Goal: Navigation & Orientation: Find specific page/section

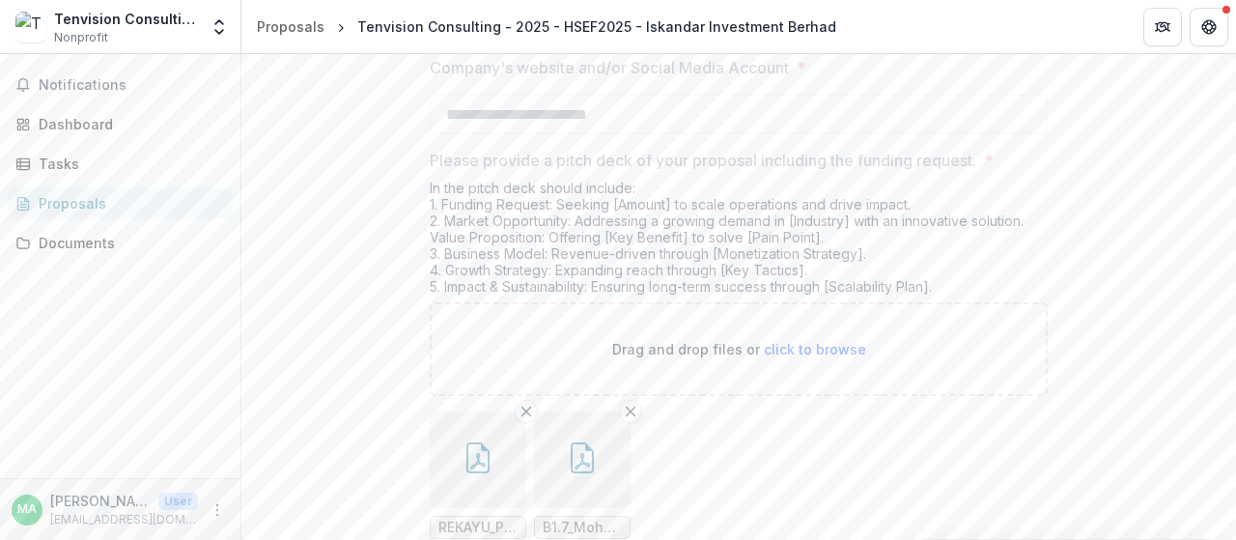
scroll to position [4250, 0]
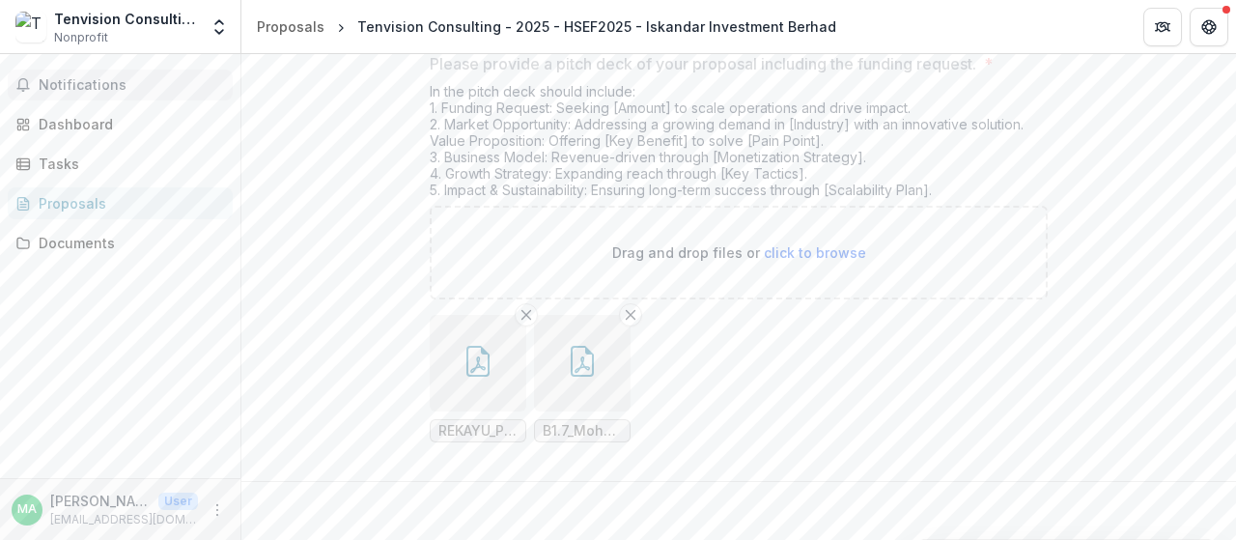
click at [95, 78] on span "Notifications" at bounding box center [132, 85] width 186 height 16
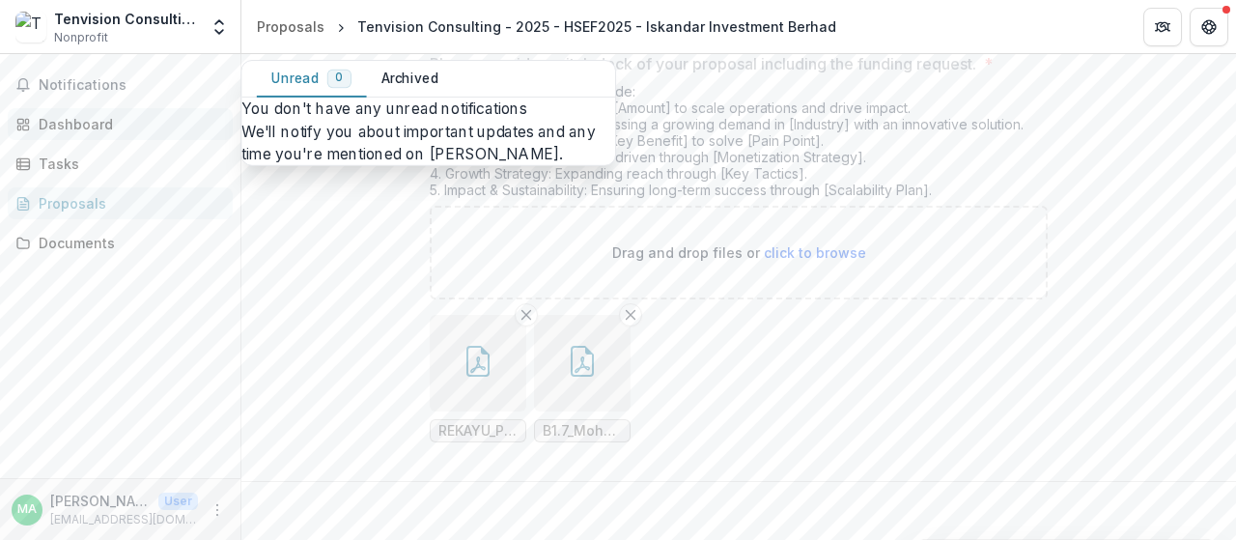
click at [97, 127] on div "Dashboard" at bounding box center [128, 124] width 179 height 20
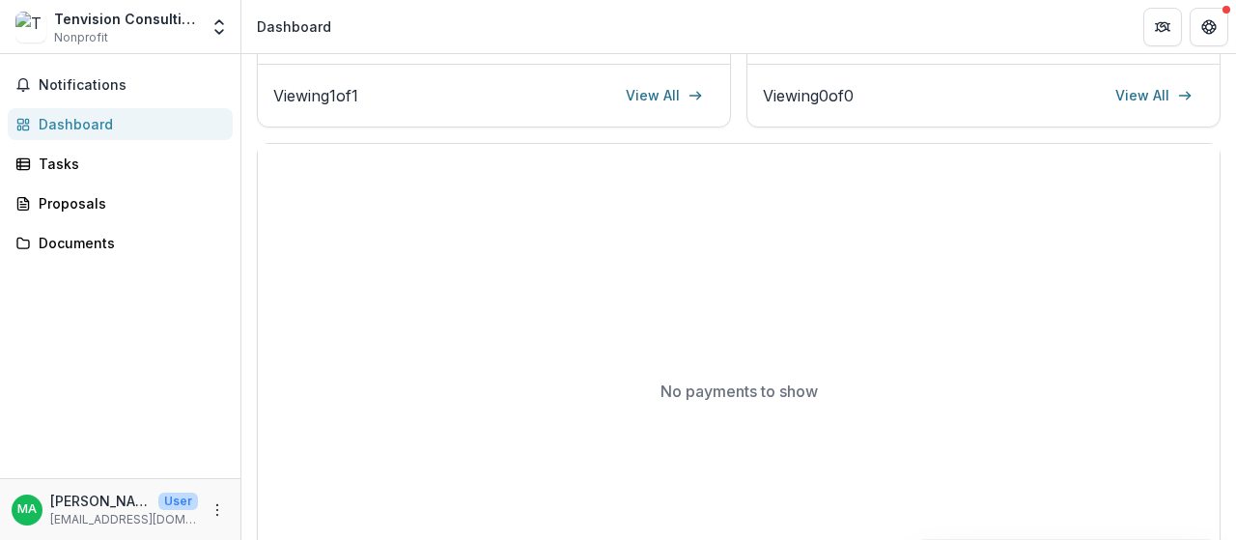
scroll to position [411, 0]
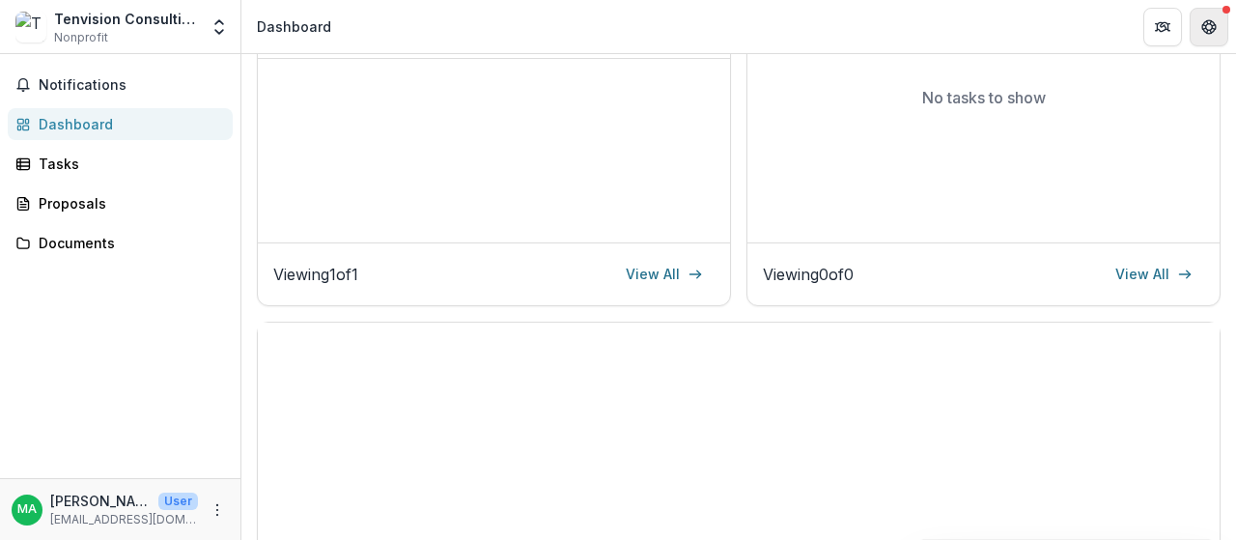
click at [1207, 26] on icon "Get Help" at bounding box center [1209, 26] width 15 height 15
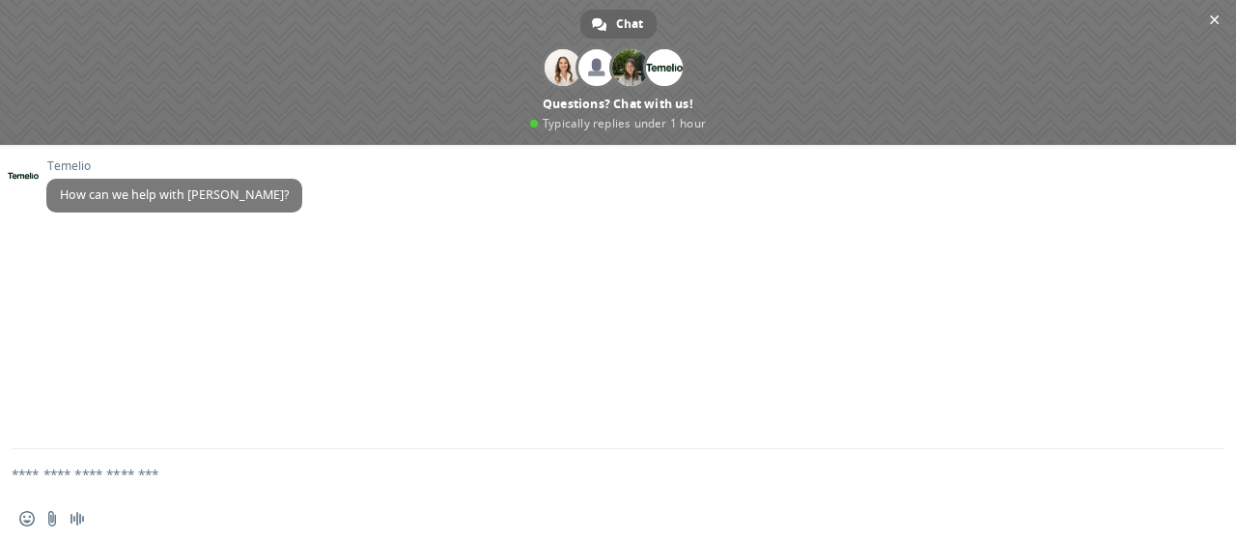
click at [91, 473] on textarea "Compose your message..." at bounding box center [595, 473] width 1167 height 48
click at [1207, 16] on span "Close chat" at bounding box center [1214, 20] width 20 height 20
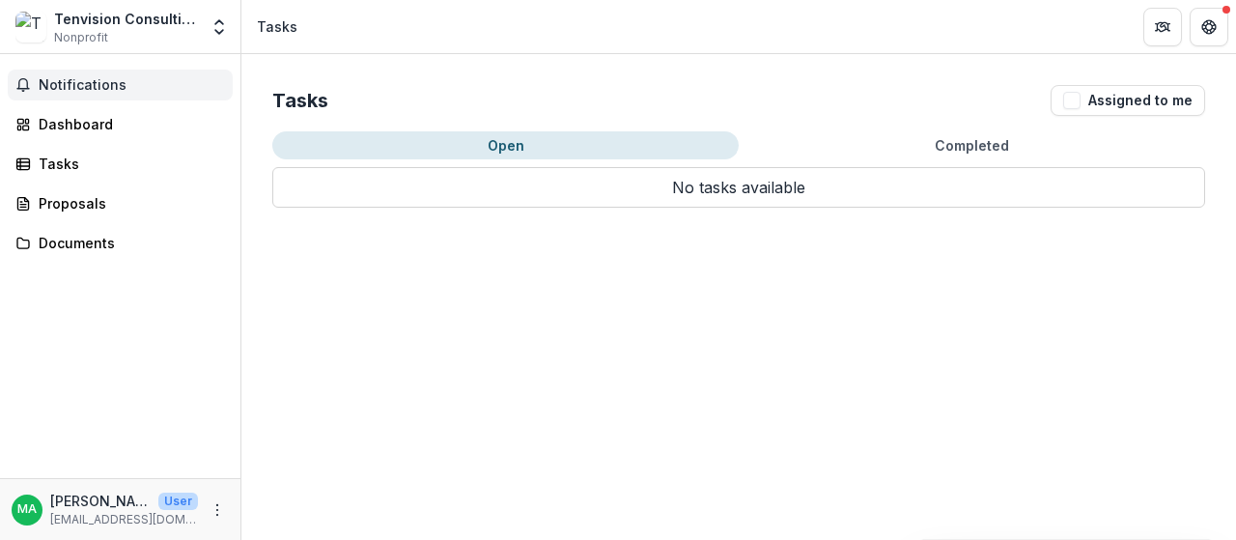
click at [115, 87] on span "Notifications" at bounding box center [132, 85] width 186 height 16
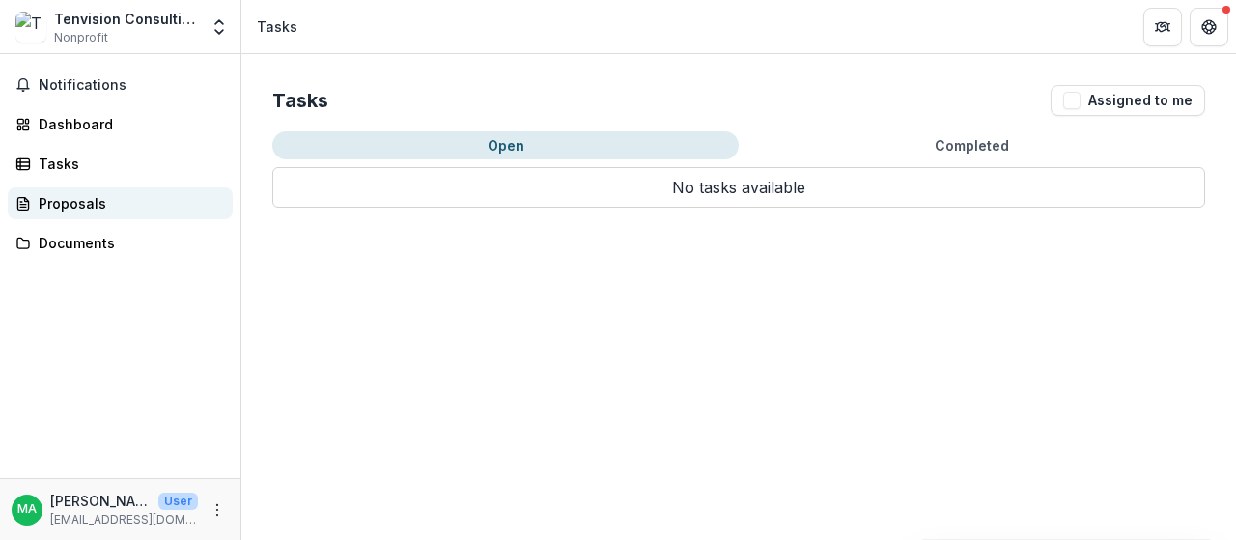
click at [96, 200] on div "Proposals" at bounding box center [128, 203] width 179 height 20
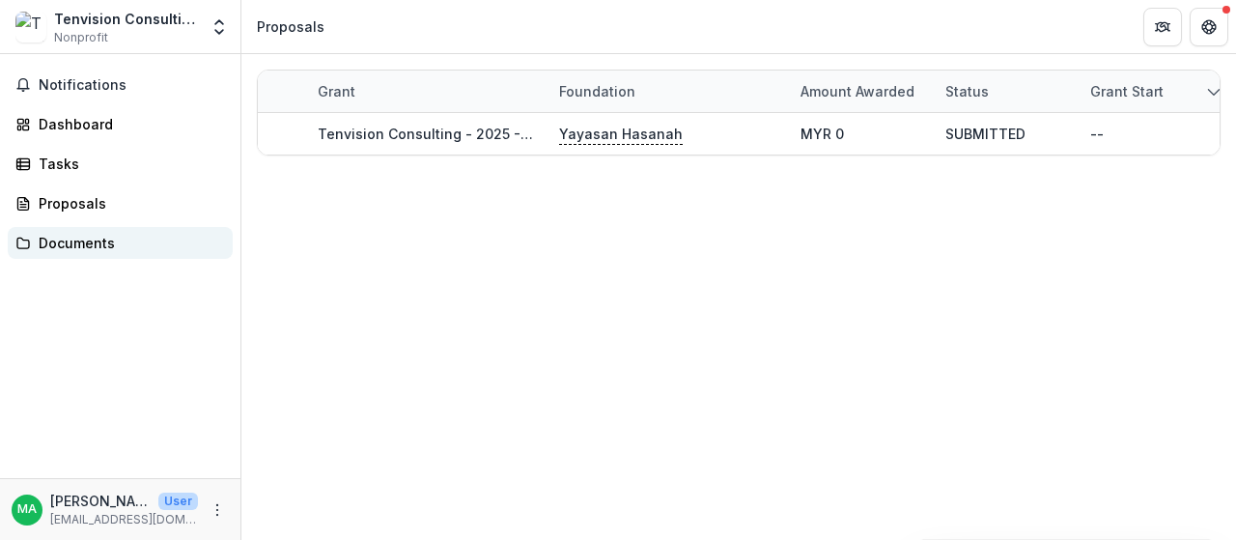
click at [115, 246] on div "Documents" at bounding box center [128, 243] width 179 height 20
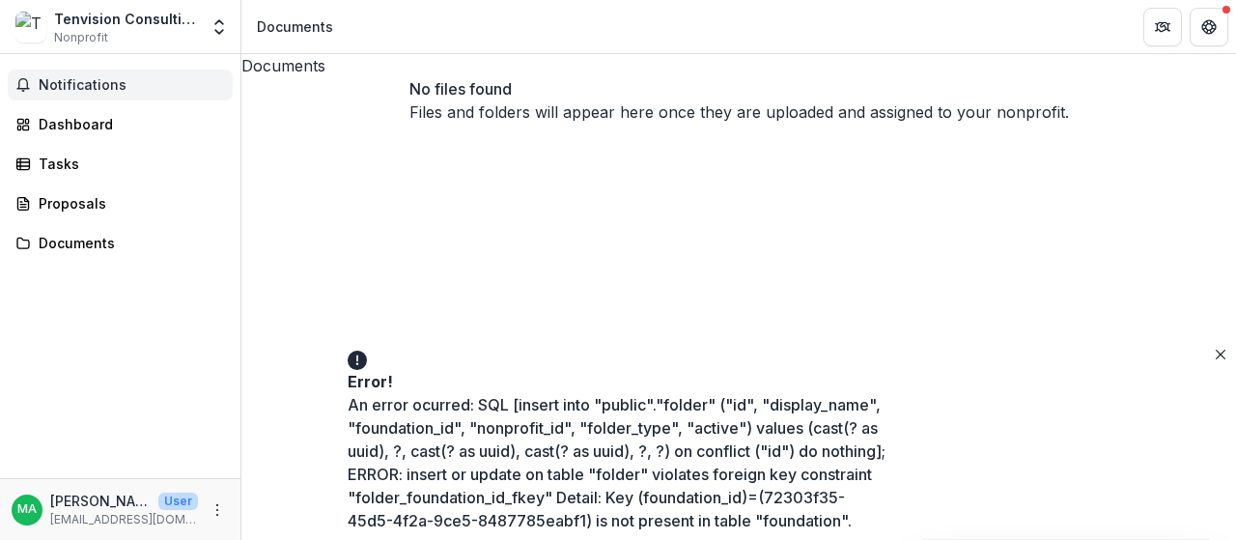
click at [75, 90] on span "Notifications" at bounding box center [132, 85] width 186 height 16
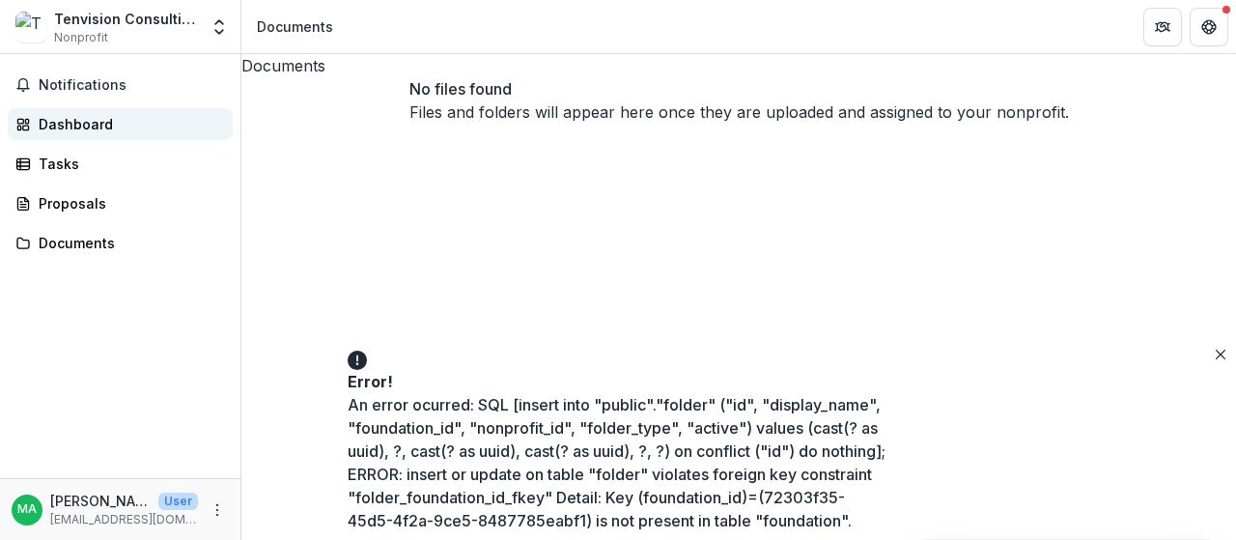
click at [160, 118] on div "Dashboard" at bounding box center [128, 124] width 179 height 20
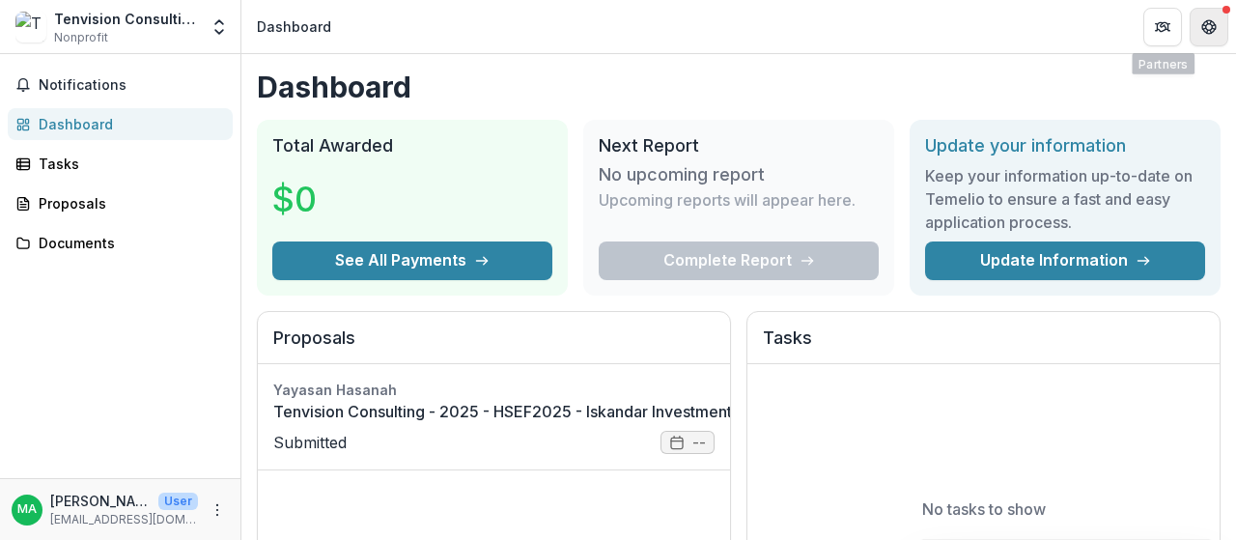
click at [1227, 18] on button "Get Help" at bounding box center [1209, 27] width 39 height 39
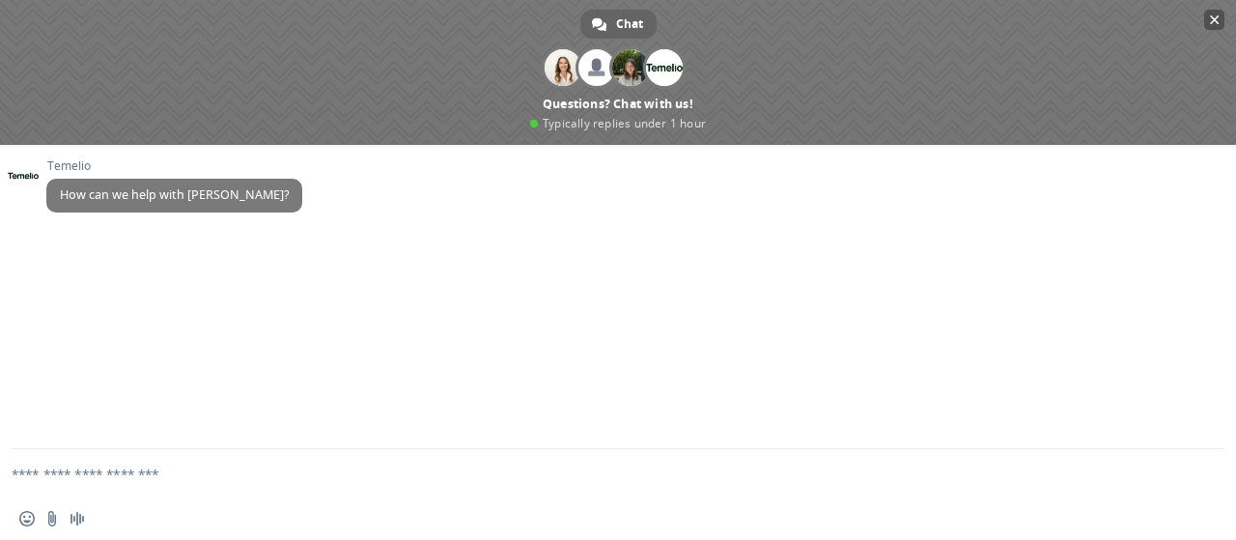
click at [1219, 18] on span "Close chat" at bounding box center [1215, 20] width 10 height 13
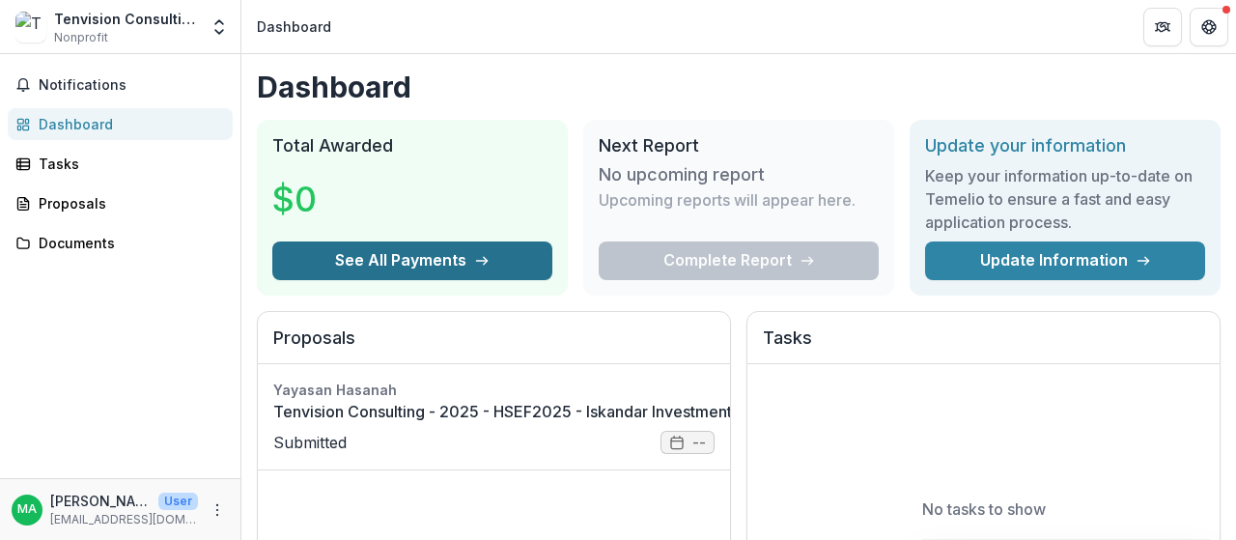
click at [427, 247] on button "See All Payments" at bounding box center [412, 260] width 280 height 39
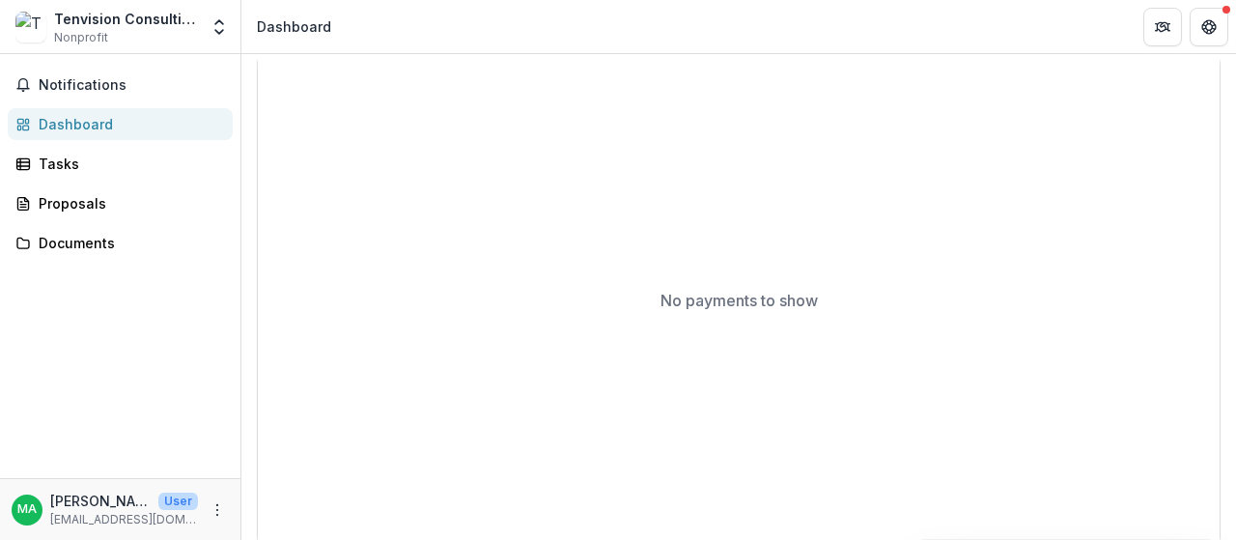
scroll to position [686, 0]
click at [106, 84] on span "Notifications" at bounding box center [132, 85] width 186 height 16
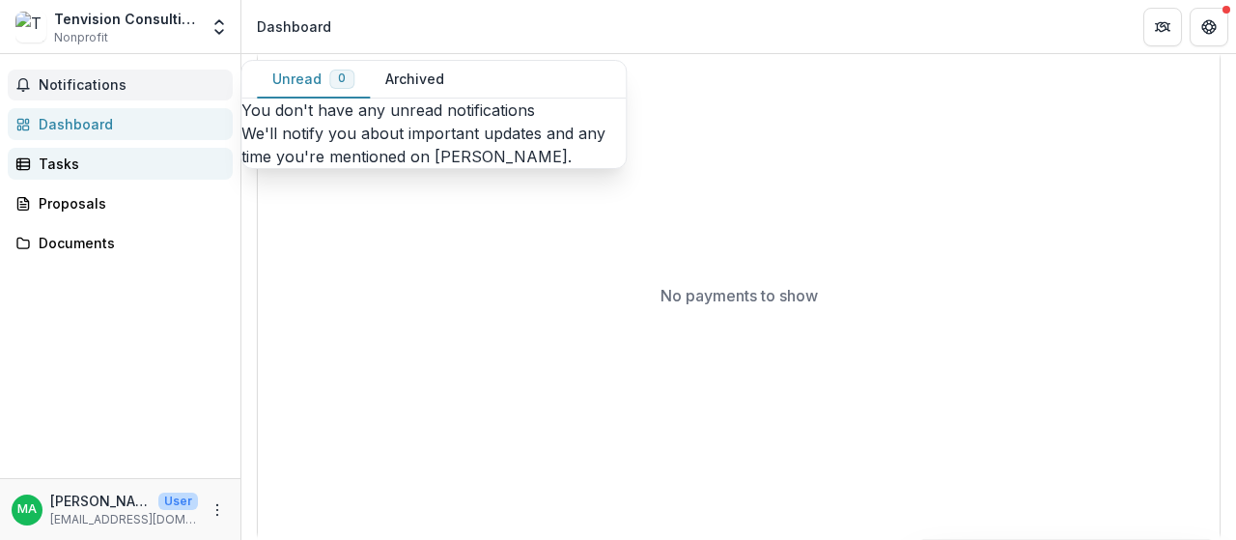
click at [71, 163] on div "Tasks" at bounding box center [128, 164] width 179 height 20
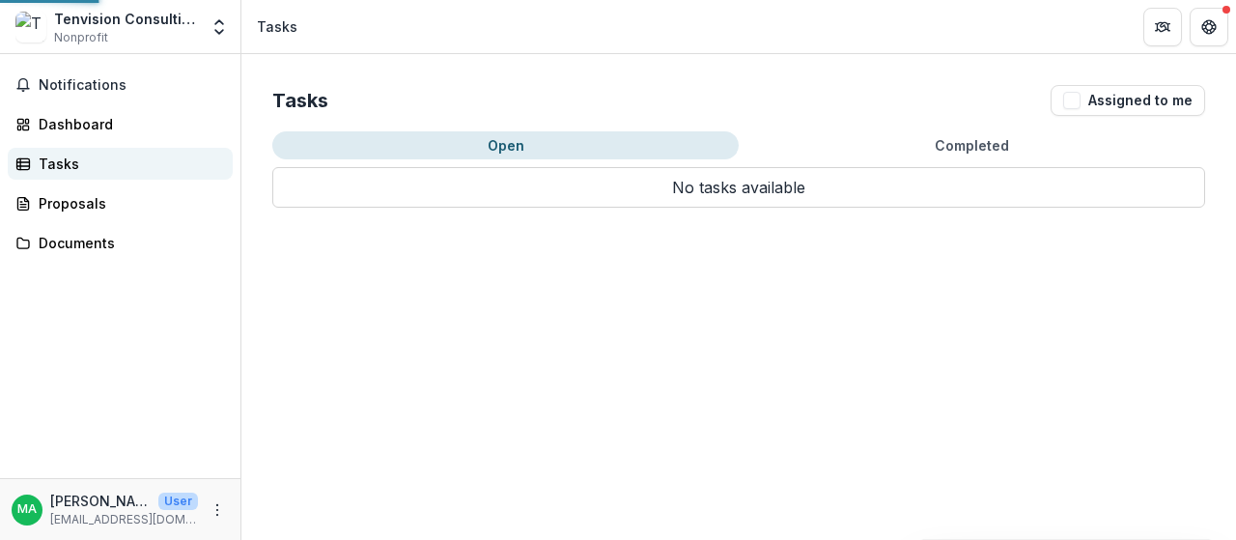
scroll to position [0, 0]
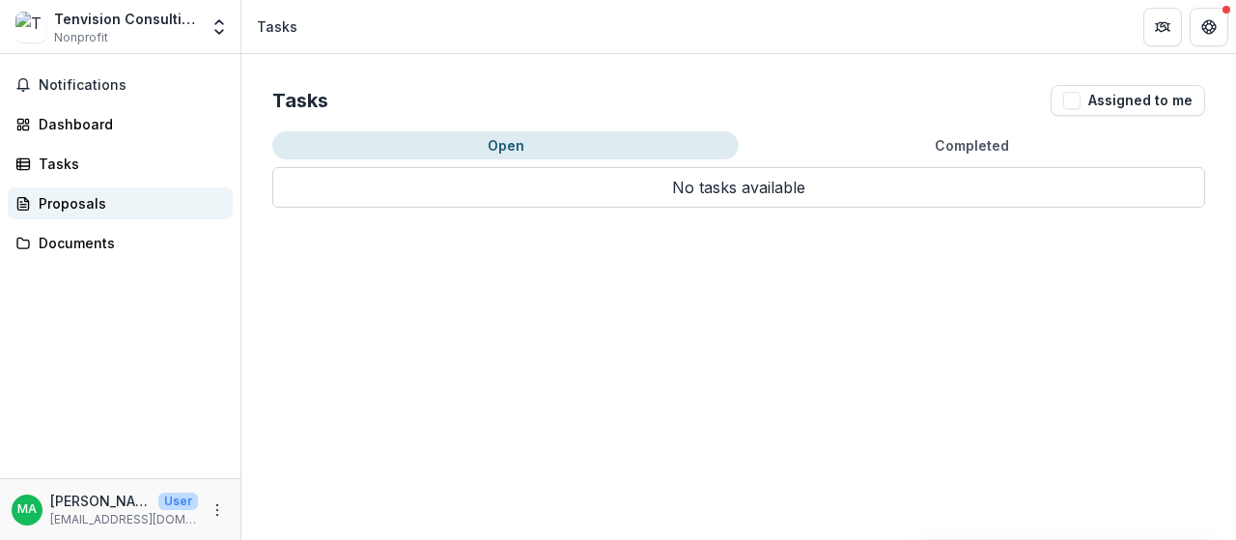
click at [81, 209] on div "Proposals" at bounding box center [128, 203] width 179 height 20
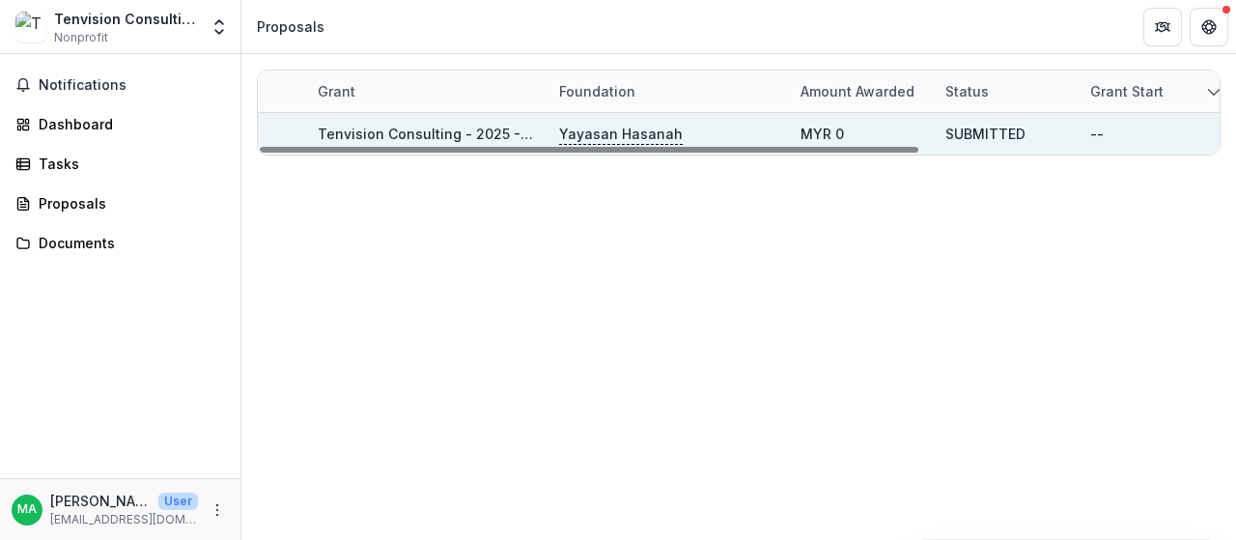
drag, startPoint x: 1109, startPoint y: 123, endPoint x: 1111, endPoint y: 133, distance: 10.8
click at [1109, 128] on div "--" at bounding box center [1152, 134] width 122 height 42
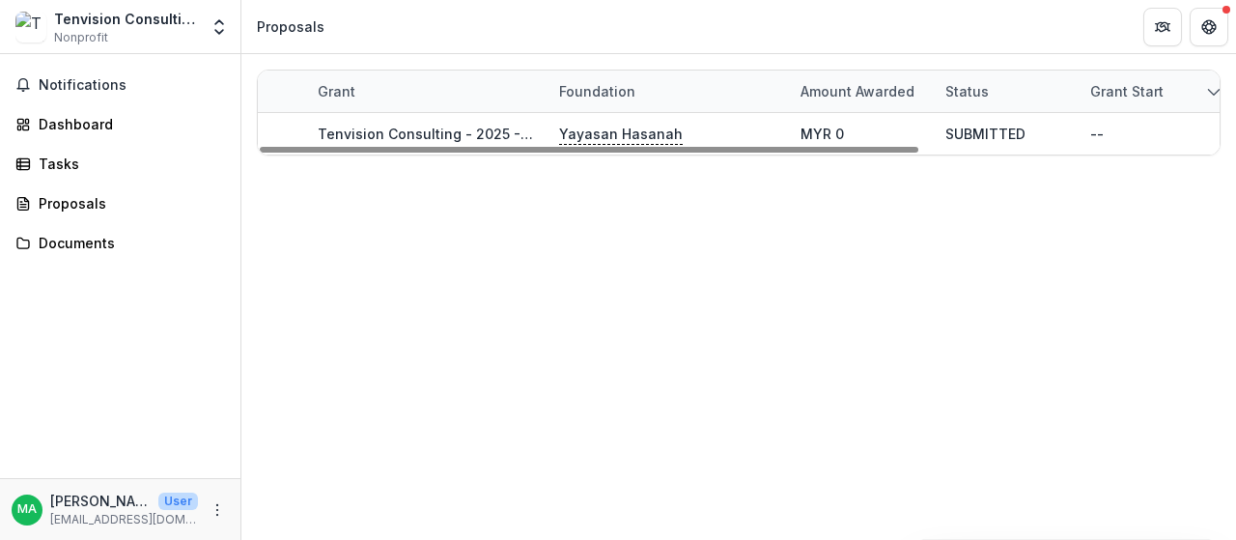
click at [1207, 92] on icon "sorted descending" at bounding box center [1213, 91] width 15 height 15
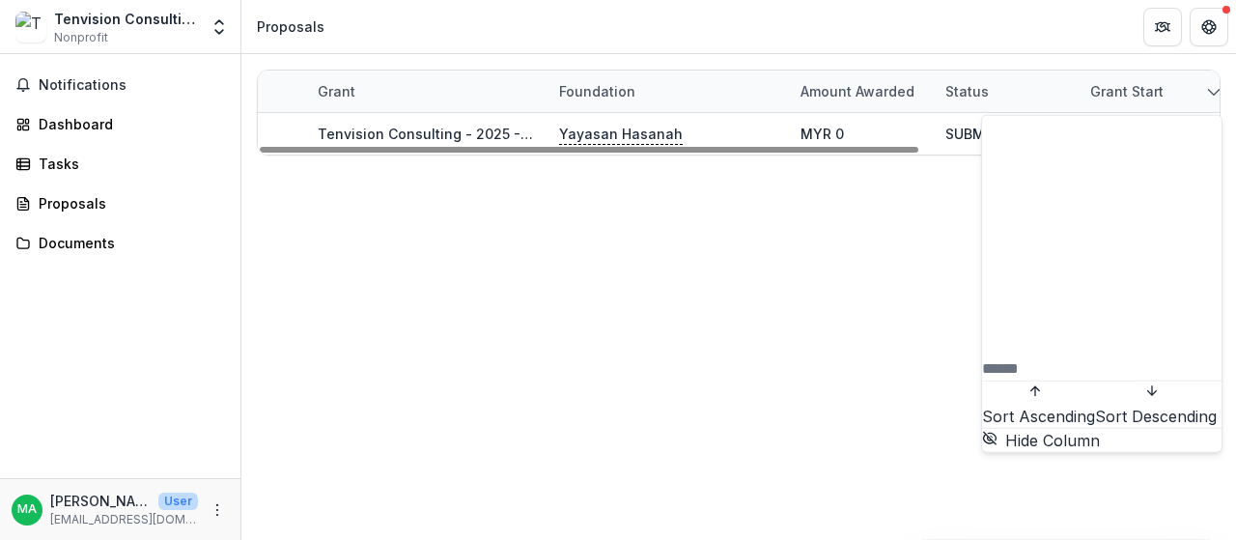
drag, startPoint x: 696, startPoint y: 293, endPoint x: 690, endPoint y: 275, distance: 18.7
click at [695, 293] on div "Grant Foundation Amount awarded Status Grant start Grant end Due Date Report Du…" at bounding box center [738, 297] width 995 height 486
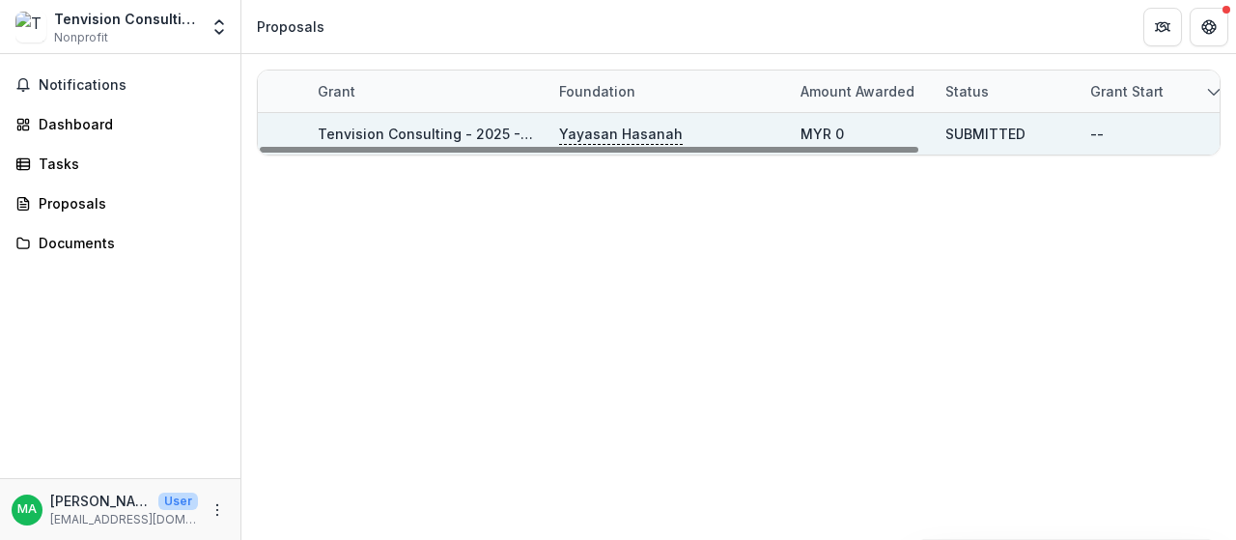
click at [580, 129] on p "Yayasan Hasanah" at bounding box center [621, 134] width 124 height 21
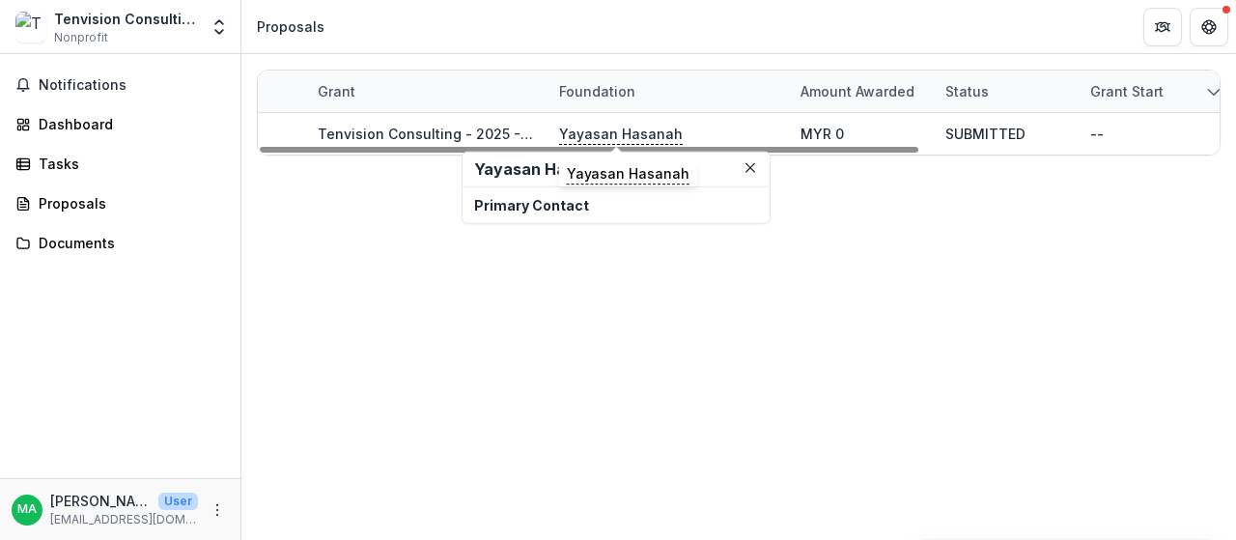
click at [506, 174] on h2 "Yayasan Hasanah" at bounding box center [616, 169] width 284 height 18
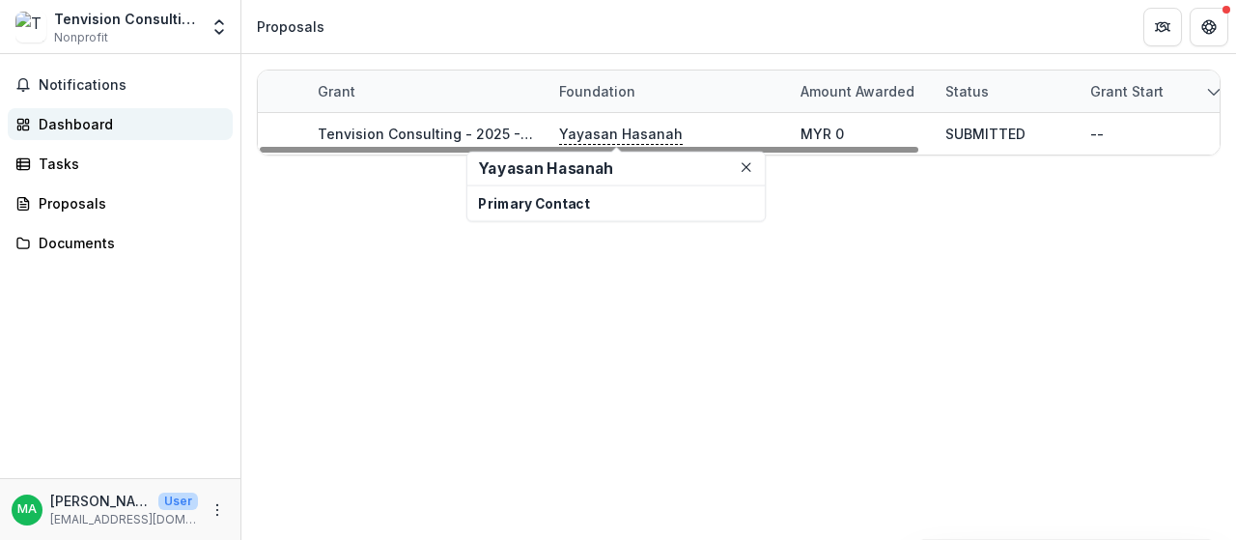
click at [87, 124] on div "Dashboard" at bounding box center [128, 124] width 179 height 20
